Goal: Task Accomplishment & Management: Manage account settings

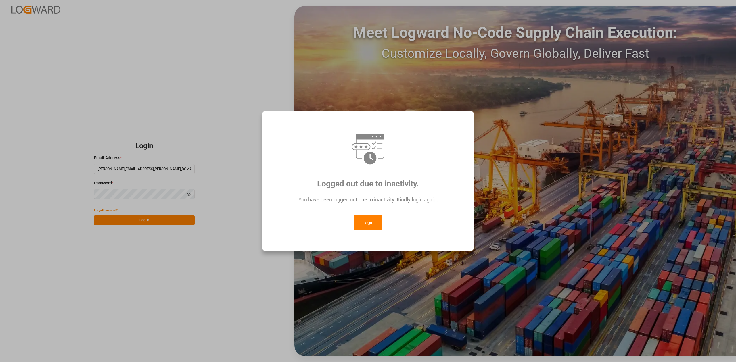
click at [376, 222] on button "Login" at bounding box center [368, 223] width 29 height 16
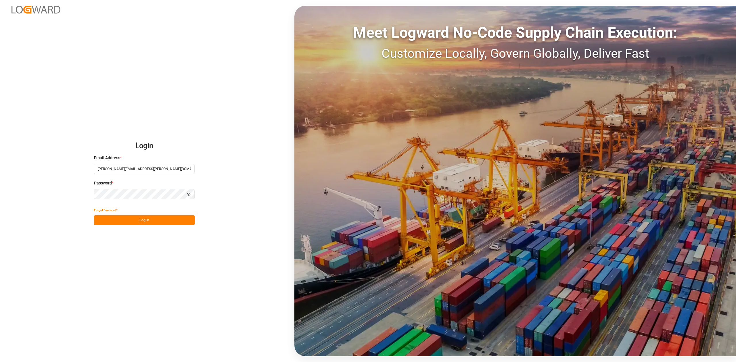
click at [165, 221] on button "Log In" at bounding box center [144, 220] width 101 height 10
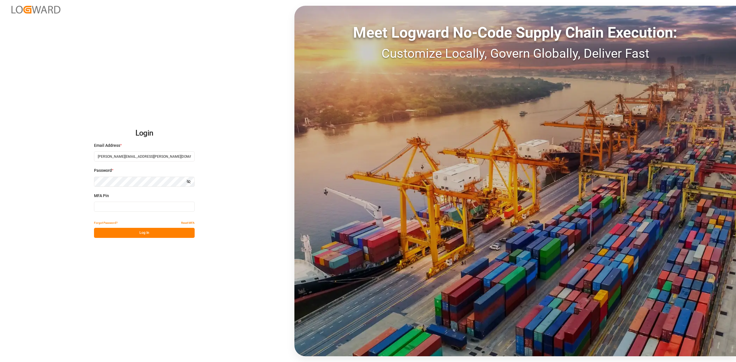
click at [111, 208] on input at bounding box center [144, 207] width 101 height 10
type input "968285"
click at [130, 236] on button "Log In" at bounding box center [144, 233] width 101 height 10
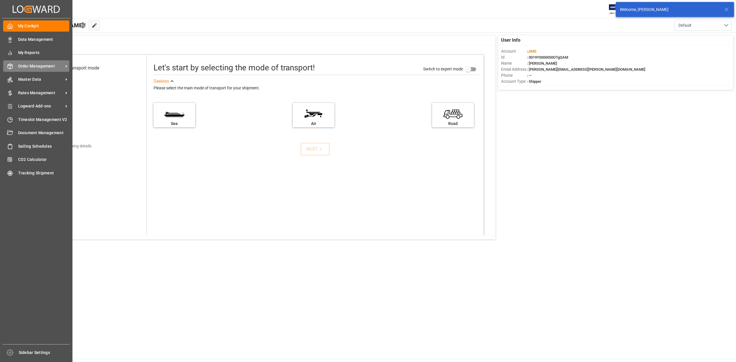
click at [32, 66] on span "Order Management" at bounding box center [40, 66] width 45 height 6
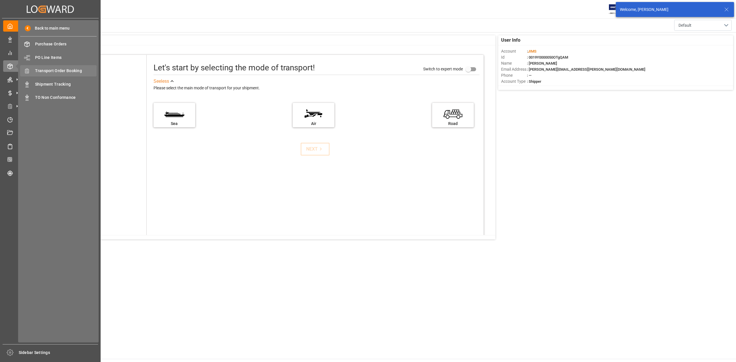
click at [60, 71] on span "Transport Order Booking" at bounding box center [66, 71] width 62 height 6
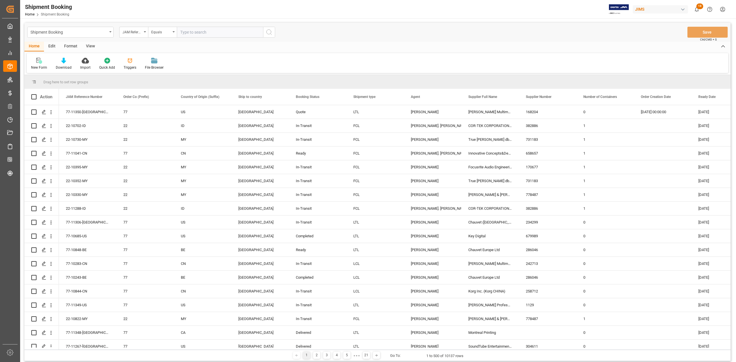
click at [233, 32] on input "text" at bounding box center [220, 32] width 86 height 11
paste input "77-11193-JP"
type input "77-11193-JP"
click at [271, 32] on circle "search button" at bounding box center [268, 32] width 5 height 5
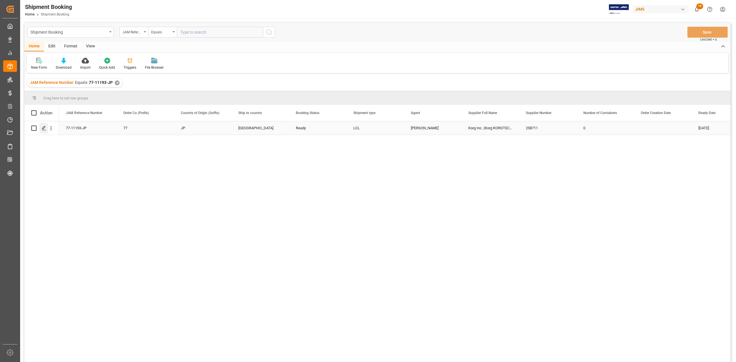
click at [43, 128] on polygon "Press SPACE to select this row." at bounding box center [43, 127] width 3 height 3
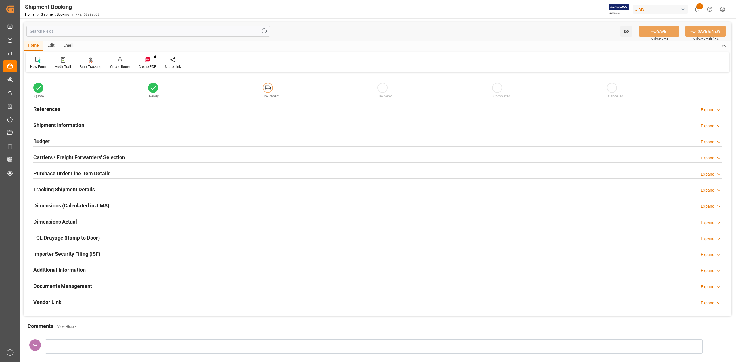
click at [53, 122] on h2 "Shipment Information" at bounding box center [58, 125] width 51 height 8
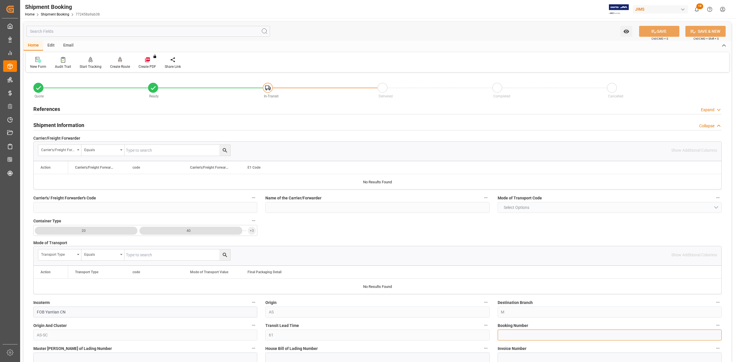
click at [574, 333] on input at bounding box center [610, 335] width 224 height 11
paste input "13640164"
type input "13640164"
click at [657, 31] on button "SAVE" at bounding box center [659, 31] width 40 height 11
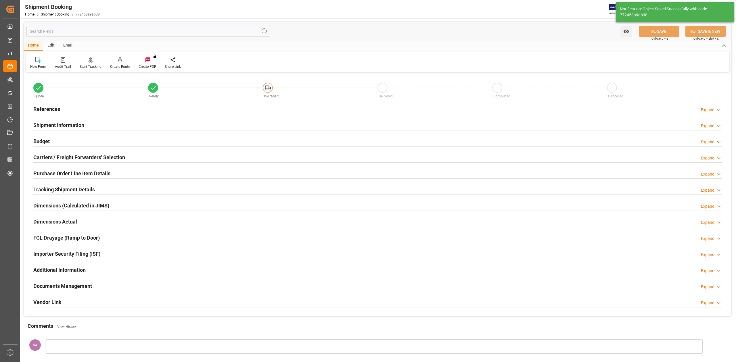
click at [48, 158] on h2 "Carriers'/ Freight Forwarders' Selection" at bounding box center [79, 157] width 92 height 8
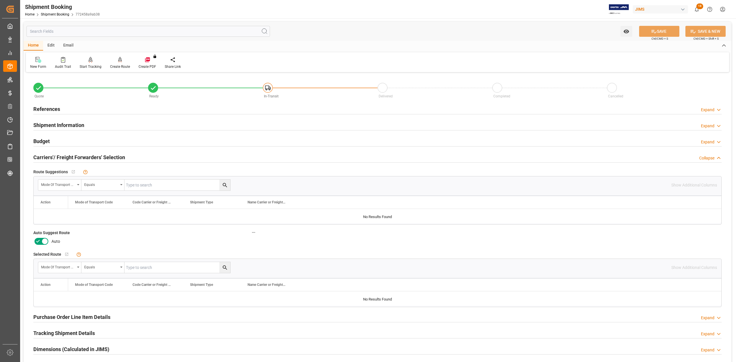
click at [47, 241] on icon at bounding box center [44, 241] width 7 height 7
click at [0, 0] on input "checkbox" at bounding box center [0, 0] width 0 height 0
click at [647, 29] on button "SAVE" at bounding box center [659, 31] width 40 height 11
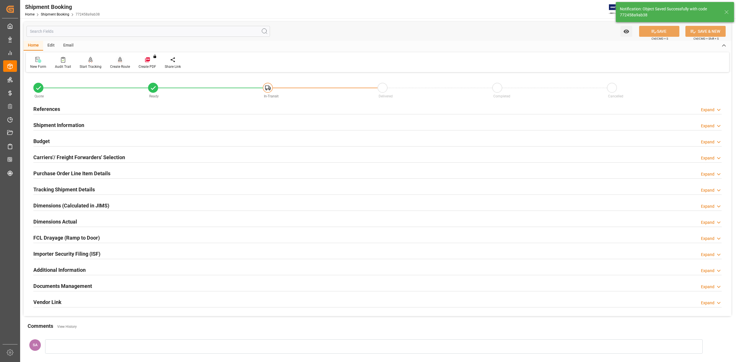
click at [124, 66] on div "Create Route" at bounding box center [120, 66] width 20 height 5
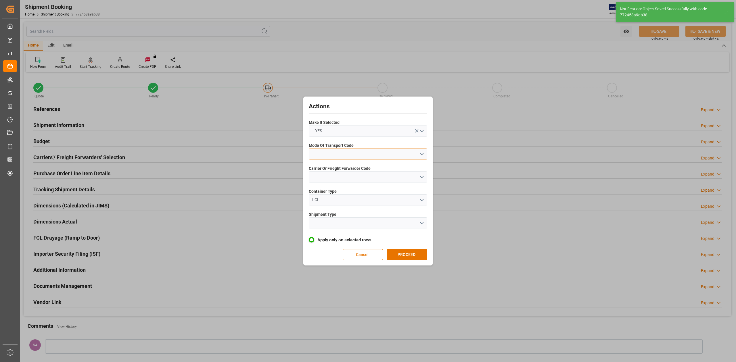
click at [331, 155] on button "open menu" at bounding box center [368, 154] width 118 height 11
click at [332, 155] on div "1- OCEAN" at bounding box center [368, 155] width 118 height 12
click at [334, 180] on button "open menu" at bounding box center [368, 177] width 118 height 11
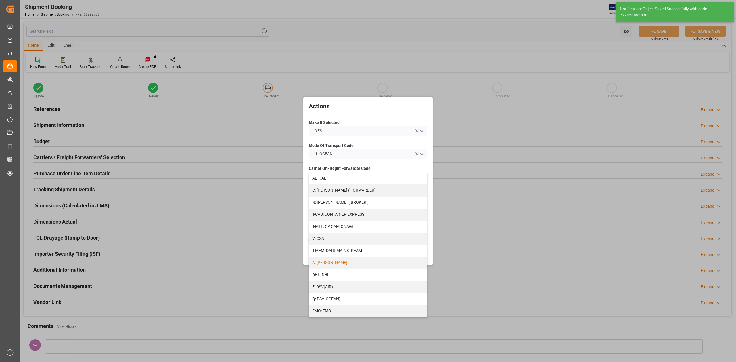
click at [331, 261] on div "A: [PERSON_NAME]" at bounding box center [368, 263] width 118 height 12
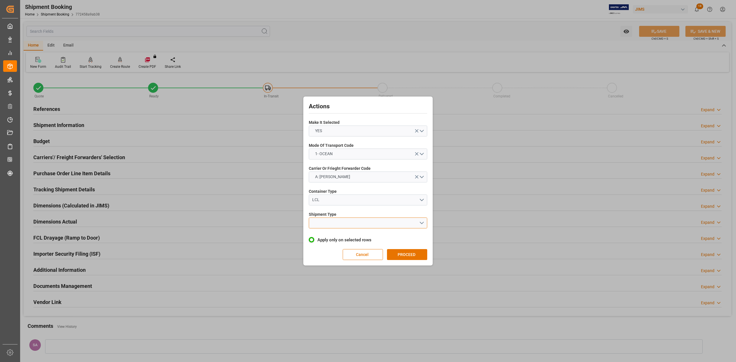
click at [336, 222] on button "open menu" at bounding box center [368, 223] width 118 height 11
click at [332, 234] on div "LCL" at bounding box center [368, 237] width 118 height 12
click at [397, 252] on button "PROCEED" at bounding box center [407, 254] width 40 height 11
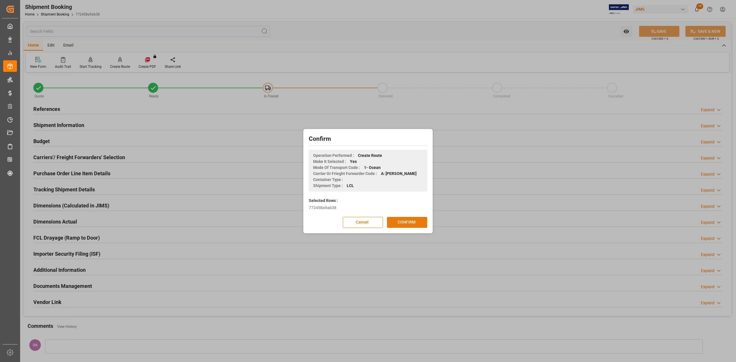
click at [410, 222] on button "CONFIRM" at bounding box center [407, 222] width 40 height 11
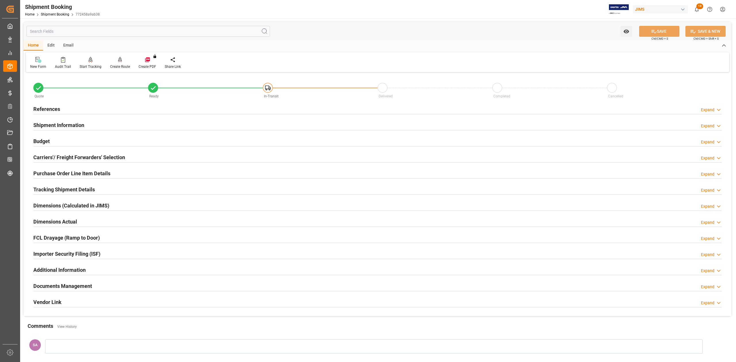
click at [52, 189] on h2 "Tracking Shipment Details" at bounding box center [64, 190] width 62 height 8
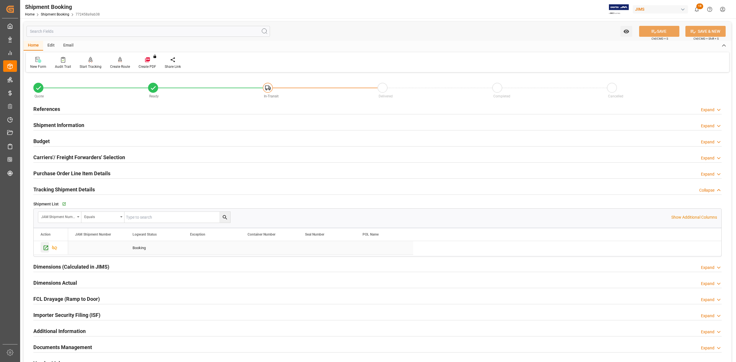
click at [46, 250] on icon "Press SPACE to select this row." at bounding box center [46, 248] width 6 height 6
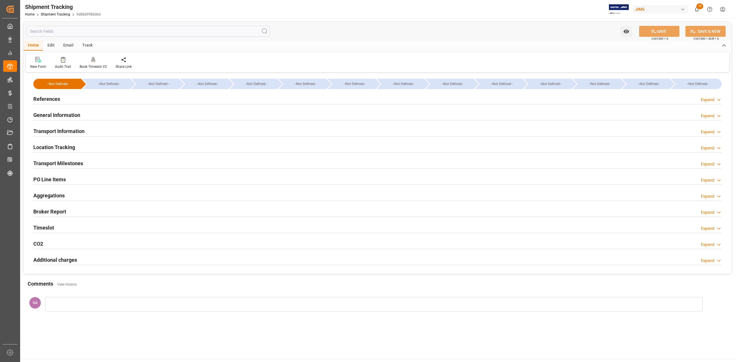
type input "20-10-2025 00:00"
type input "20-12-2025 00:00"
click at [67, 162] on h2 "Transport Milestones" at bounding box center [58, 164] width 50 height 8
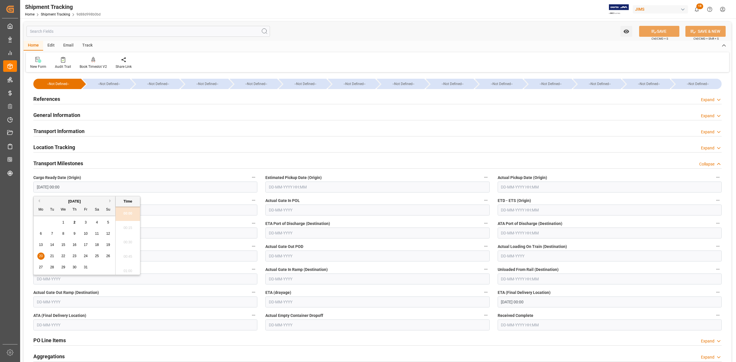
click at [78, 185] on input "20-10-2025 00:00" at bounding box center [145, 187] width 224 height 11
click at [288, 191] on input "text" at bounding box center [377, 187] width 224 height 11
type input "30-09-2025 00:00"
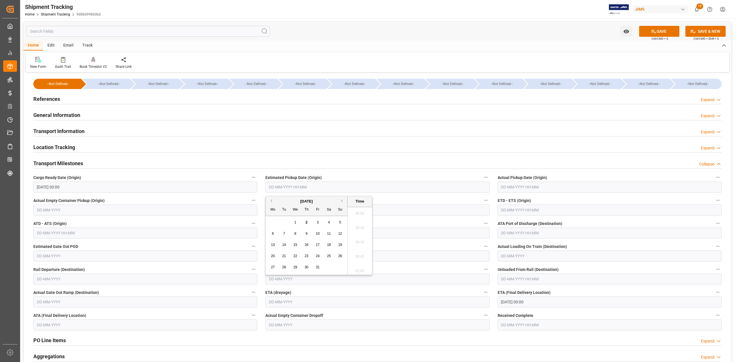
scroll to position [950, 0]
click at [163, 187] on input "30-09-2025 00:00" at bounding box center [145, 187] width 224 height 11
type input "30-09-2025 00:00"
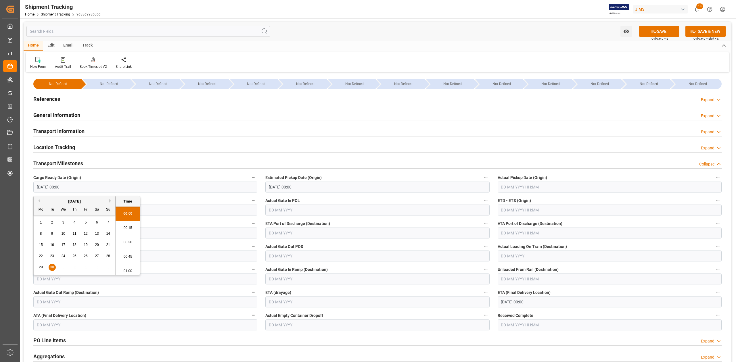
click at [163, 187] on input "30-09-2025 00:00" at bounding box center [145, 187] width 224 height 11
click at [526, 189] on input "text" at bounding box center [610, 187] width 224 height 11
type input "29-09-2025 00:00"
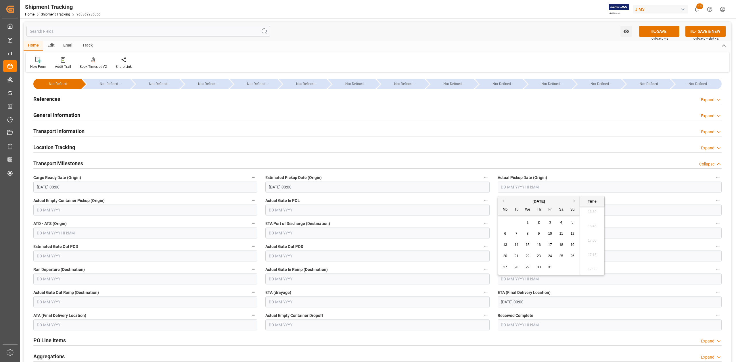
click at [651, 212] on input "text" at bounding box center [610, 210] width 224 height 11
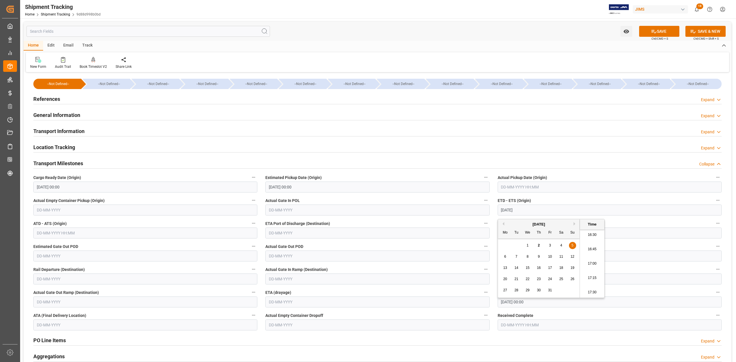
click at [617, 299] on input "20-12-2025 00:00" at bounding box center [610, 302] width 224 height 11
type input "05-10-2025 00:00"
click at [573, 218] on div "December 2025" at bounding box center [539, 219] width 82 height 6
click at [504, 218] on div "December 2025" at bounding box center [539, 219] width 82 height 6
click at [501, 217] on button "Previous Month" at bounding box center [502, 217] width 3 height 3
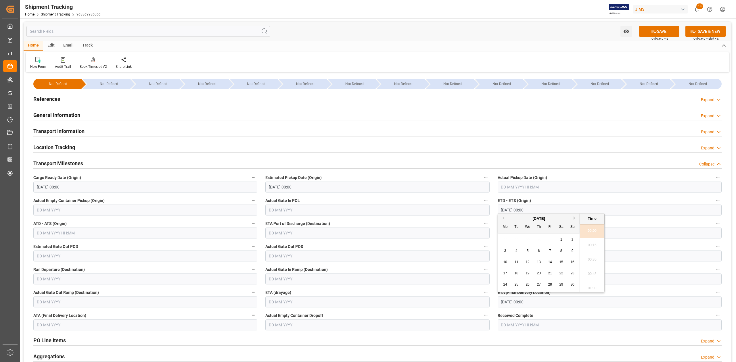
click at [538, 260] on span "13" at bounding box center [539, 262] width 4 height 4
type input "13-11-2025 00:00"
click at [656, 29] on button "SAVE" at bounding box center [659, 31] width 40 height 11
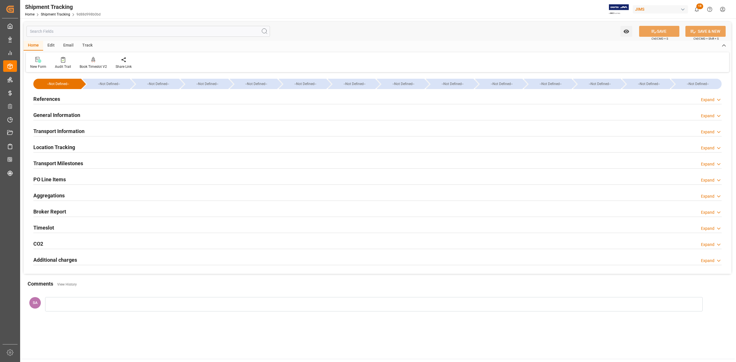
click at [81, 130] on h2 "Transport Information" at bounding box center [58, 131] width 51 height 8
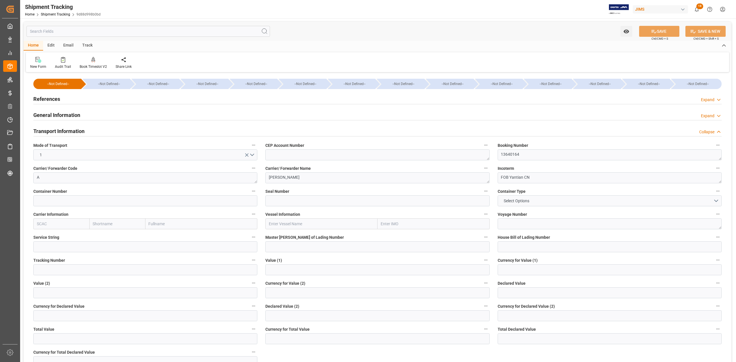
click at [81, 130] on h2 "Transport Information" at bounding box center [58, 131] width 51 height 8
